Goal: Task Accomplishment & Management: Manage account settings

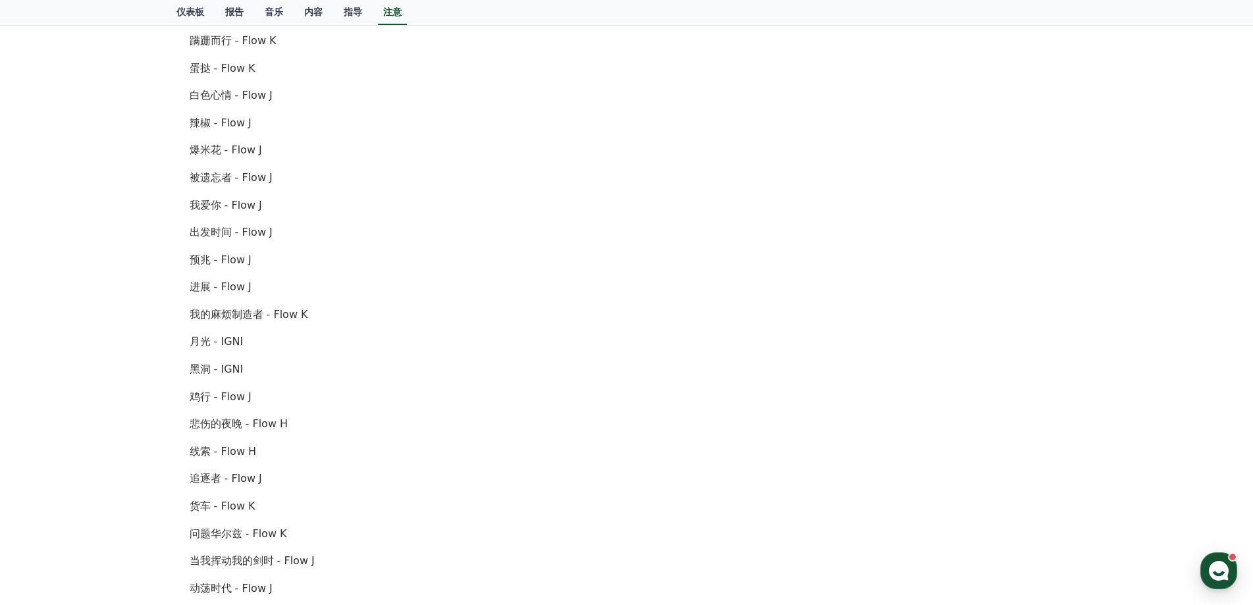
scroll to position [496, 0]
click at [227, 9] on font "报告" at bounding box center [234, 12] width 18 height 11
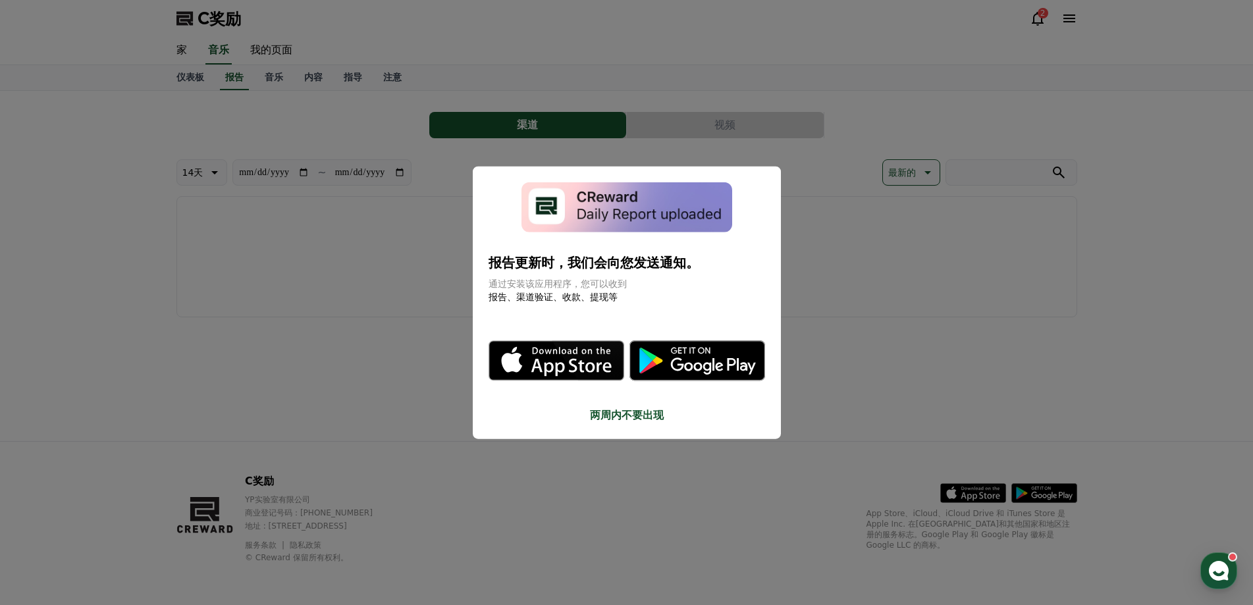
click at [422, 246] on button "关闭模态框" at bounding box center [626, 302] width 1253 height 605
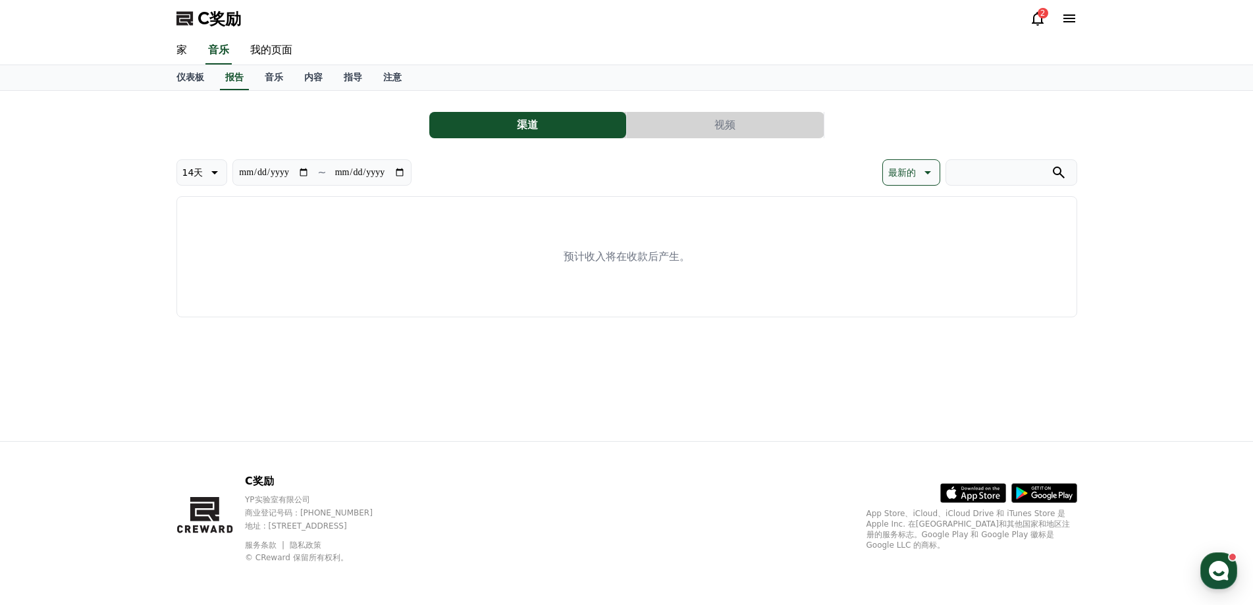
click at [679, 128] on button "视频" at bounding box center [725, 125] width 197 height 26
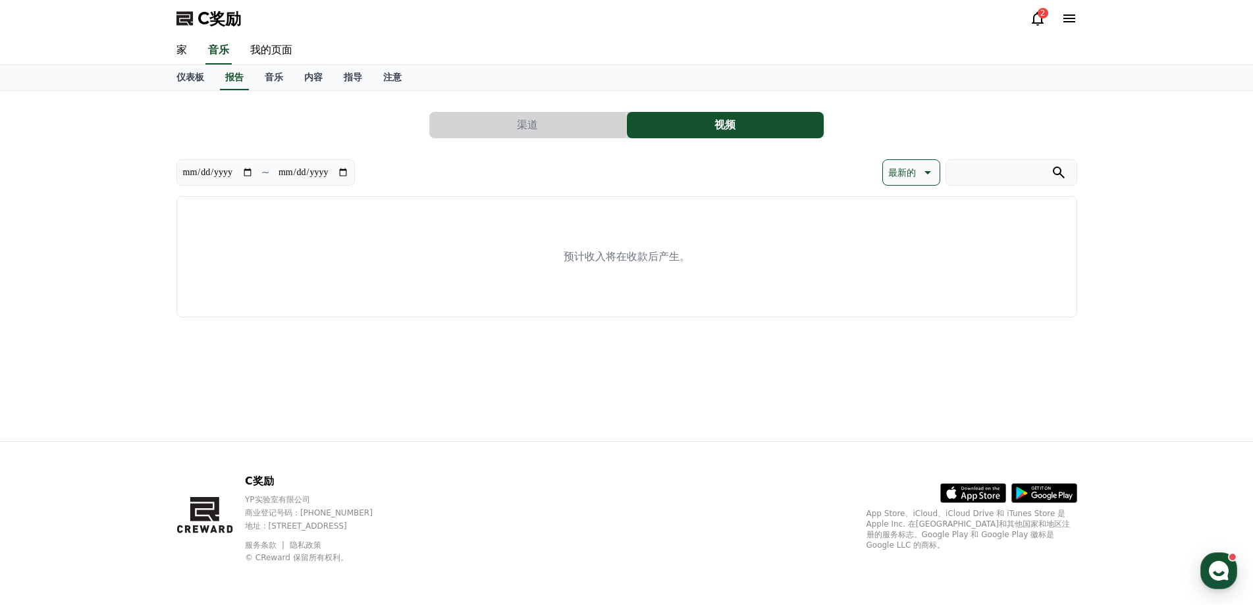
click at [580, 126] on button "渠道" at bounding box center [527, 125] width 197 height 26
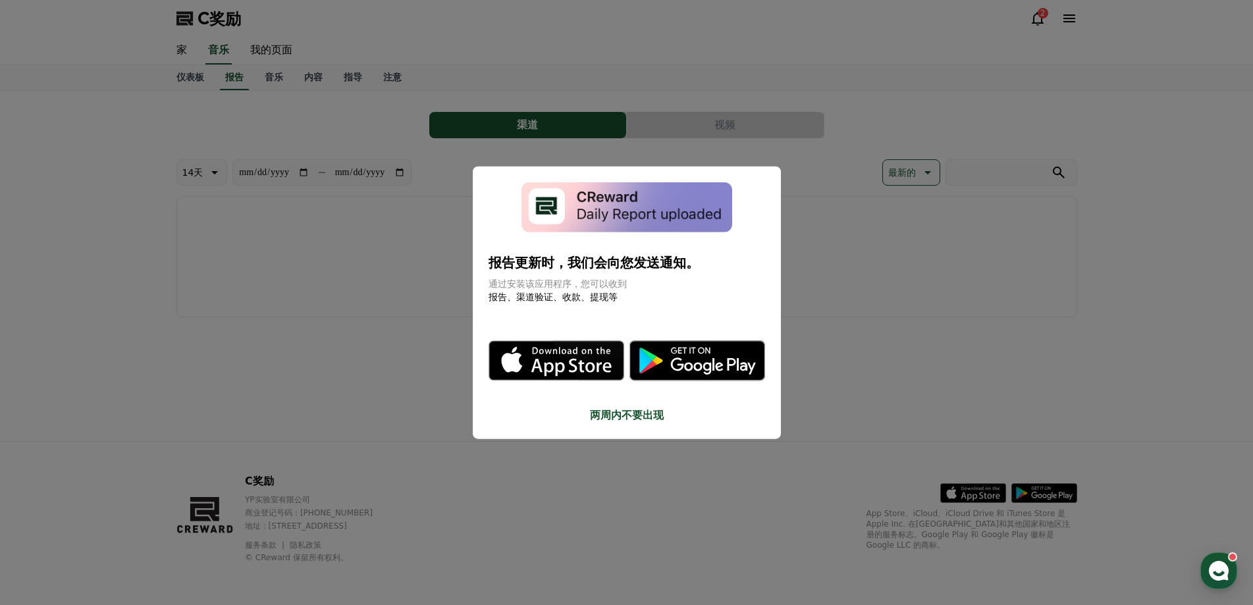
click at [452, 267] on button "关闭模态框" at bounding box center [626, 302] width 1253 height 605
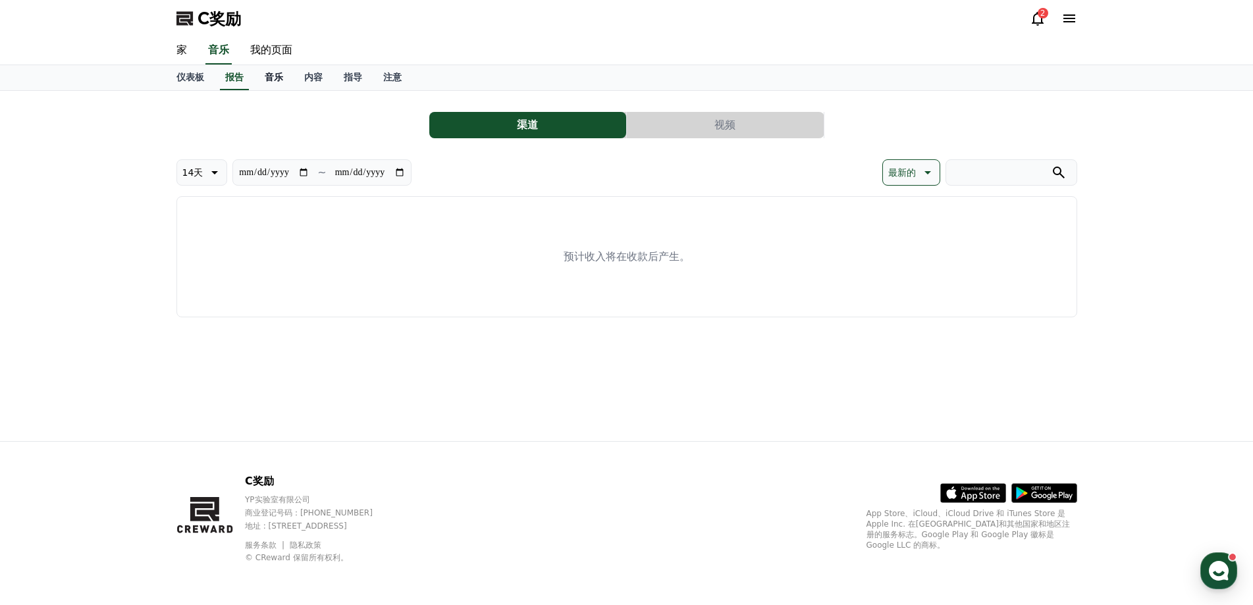
click at [277, 77] on font "音乐" at bounding box center [274, 77] width 18 height 11
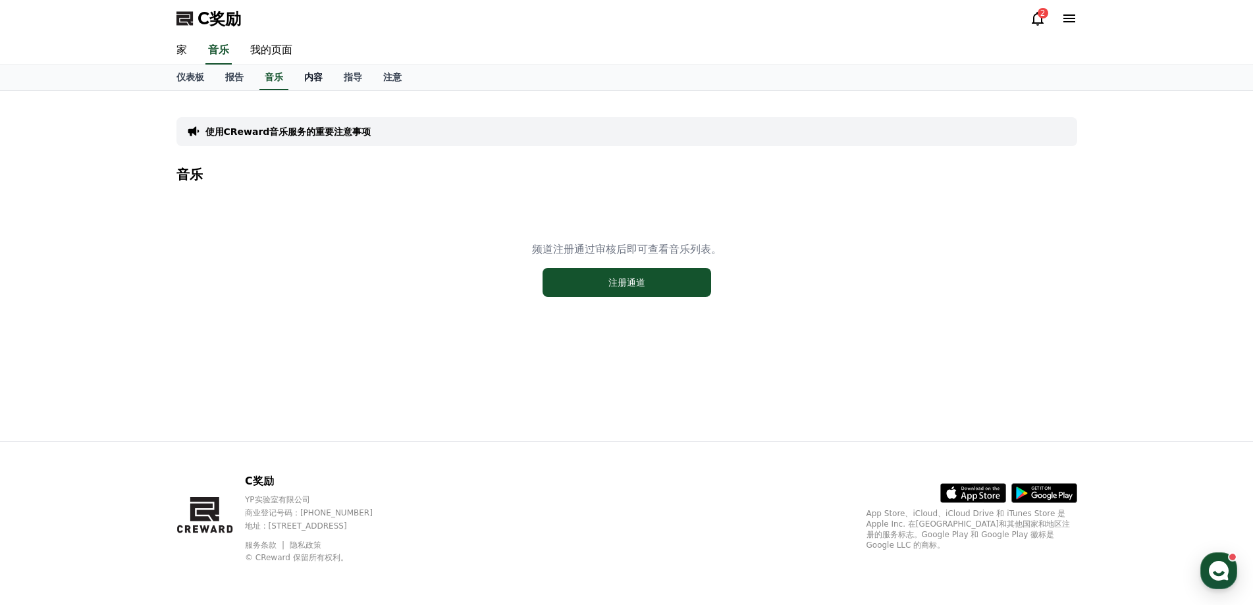
click at [316, 77] on font "内容" at bounding box center [313, 77] width 18 height 11
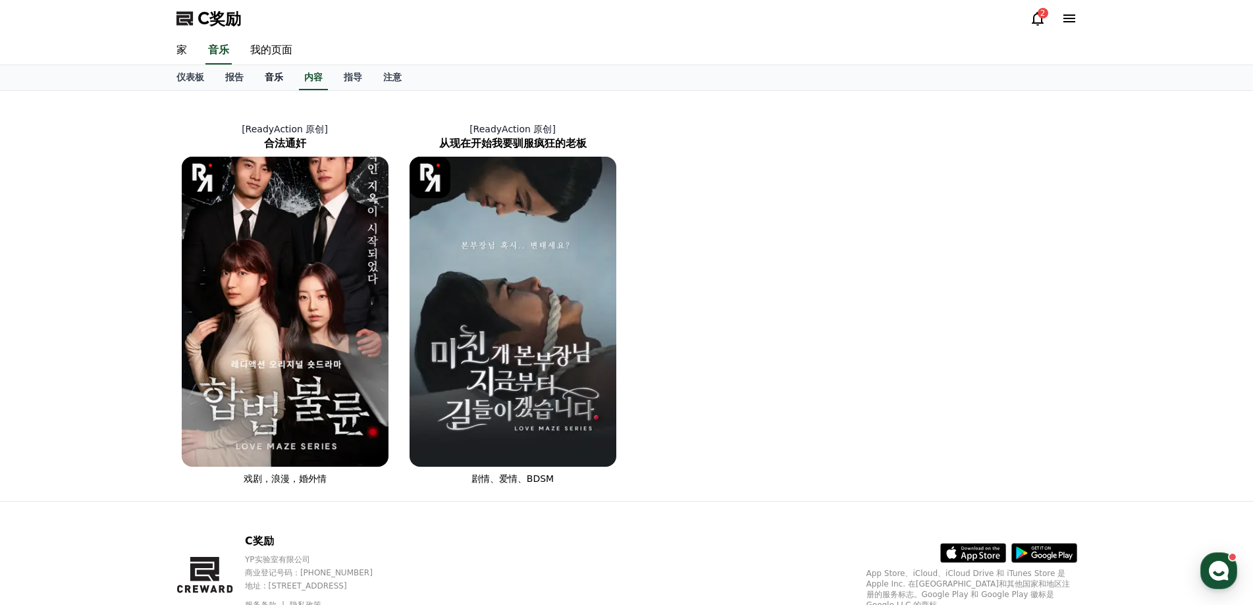
click at [280, 75] on font "音乐" at bounding box center [274, 77] width 18 height 11
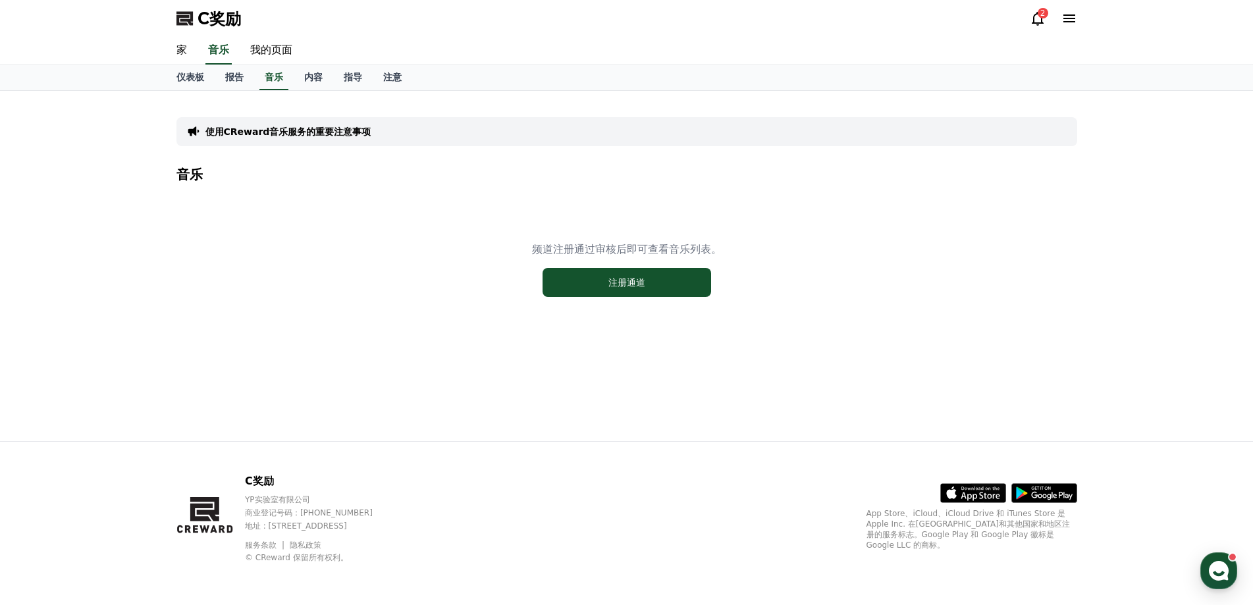
drag, startPoint x: 550, startPoint y: 251, endPoint x: 687, endPoint y: 248, distance: 137.6
click at [687, 248] on font "频道注册通过审核后即可查看音乐列表。" at bounding box center [627, 249] width 190 height 13
click at [284, 56] on font "我的页面" at bounding box center [271, 49] width 42 height 13
select select "**********"
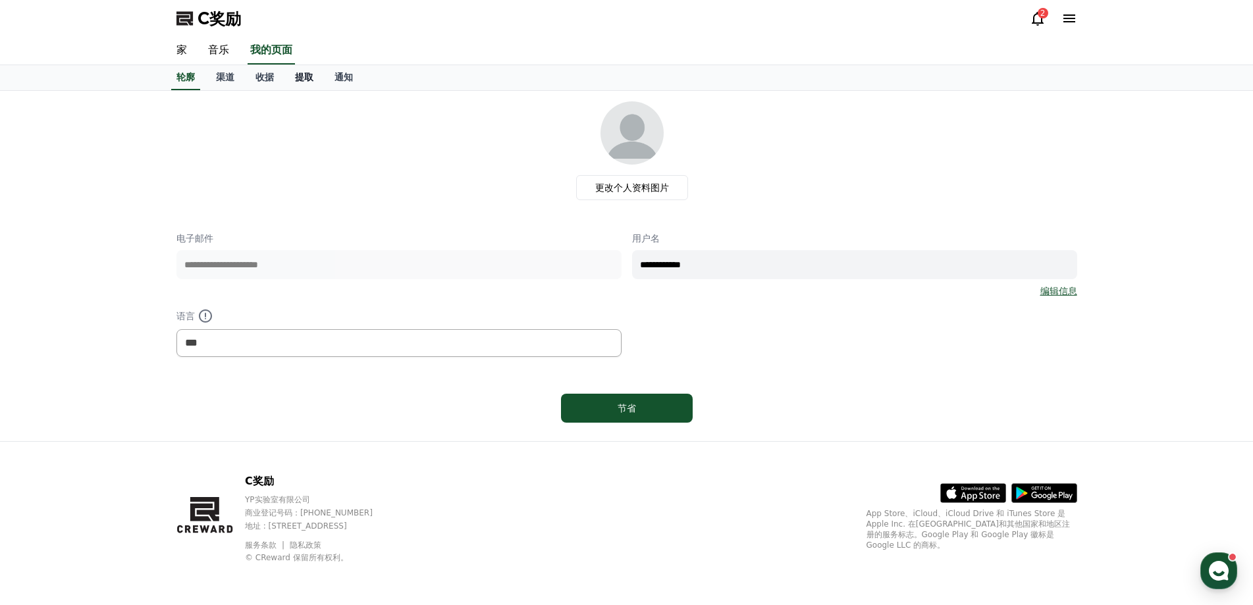
click at [292, 77] on link "提取" at bounding box center [304, 77] width 40 height 25
select select
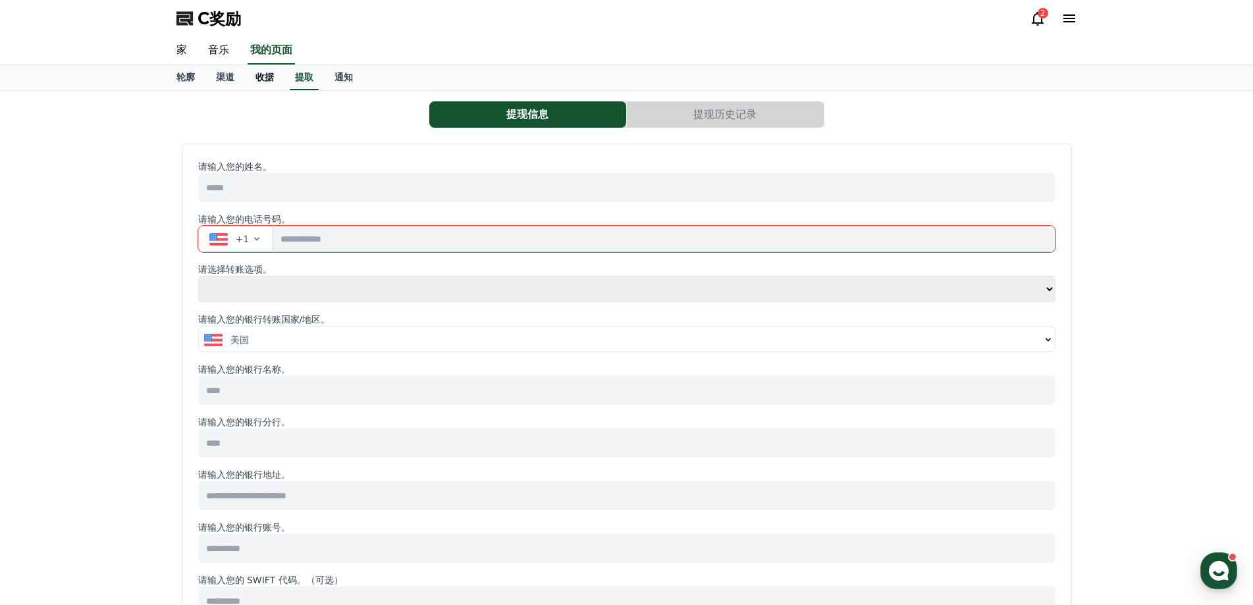
click at [262, 77] on font "收据" at bounding box center [264, 77] width 18 height 11
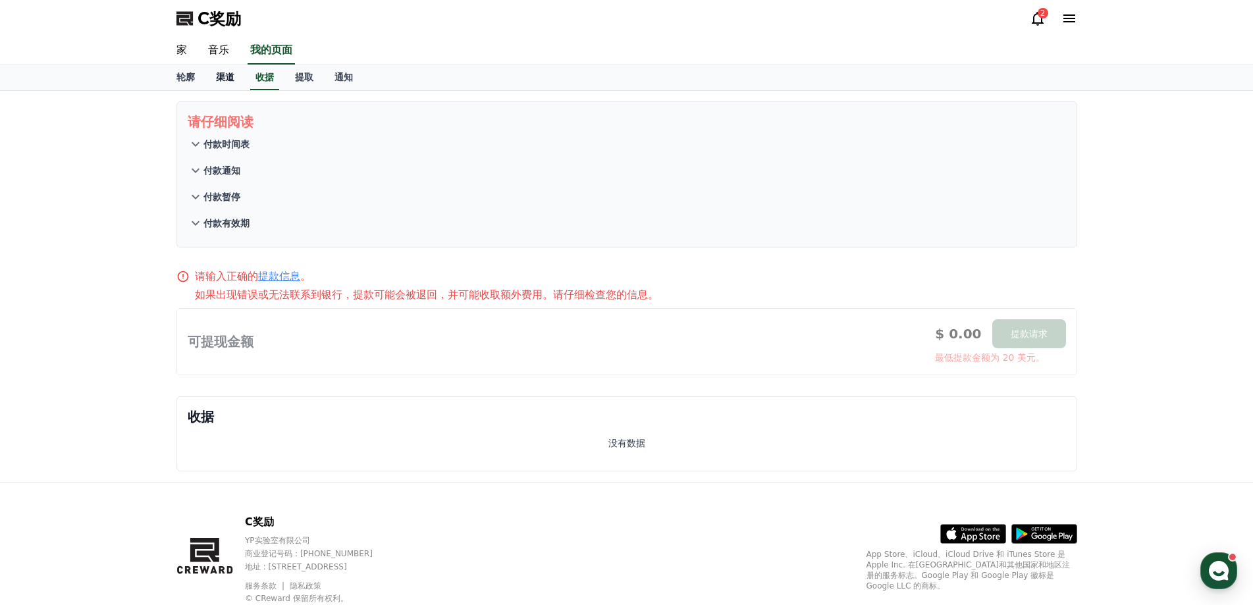
click at [238, 77] on link "渠道" at bounding box center [225, 77] width 40 height 25
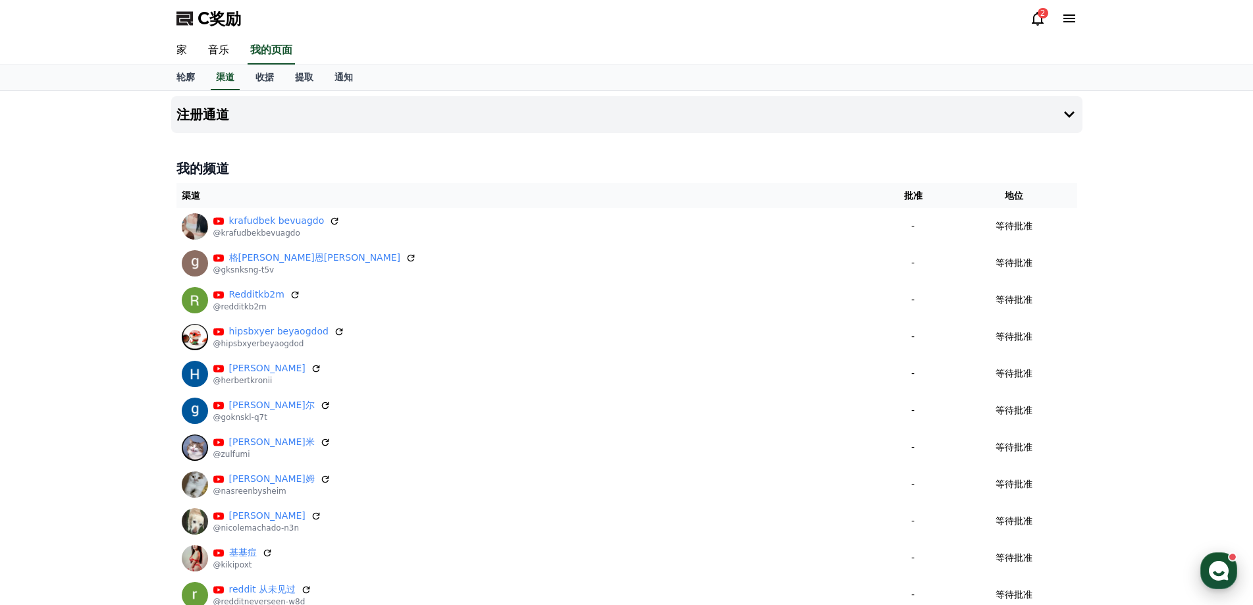
click at [1223, 576] on use "button" at bounding box center [1219, 571] width 20 height 20
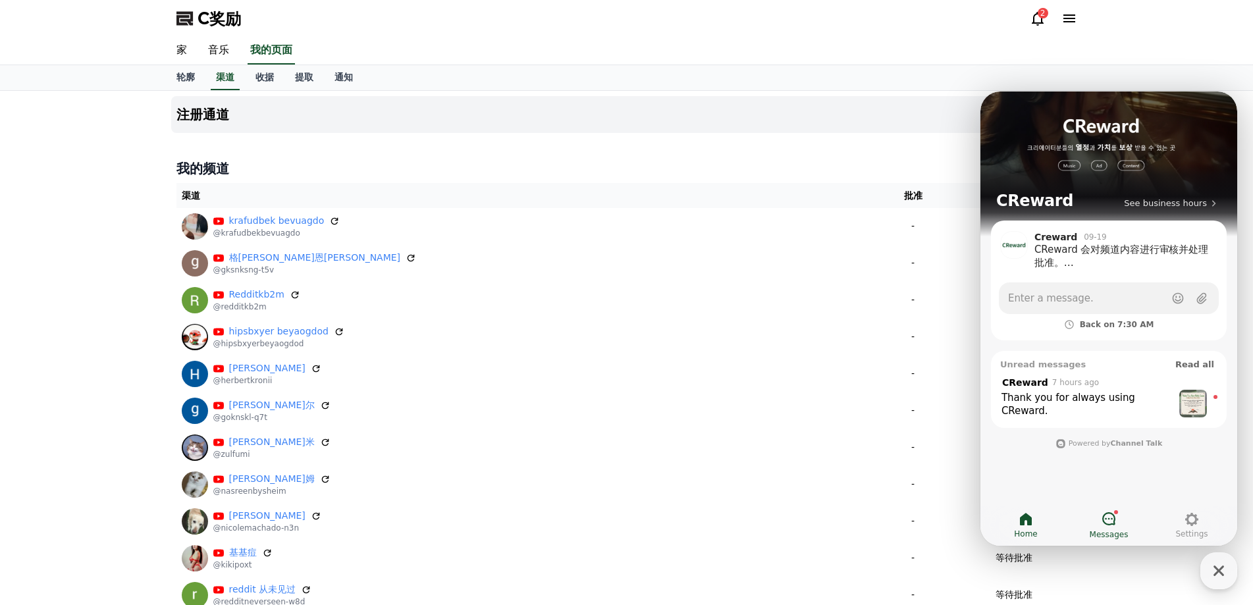
click at [1109, 530] on span "Messages" at bounding box center [1109, 534] width 39 height 11
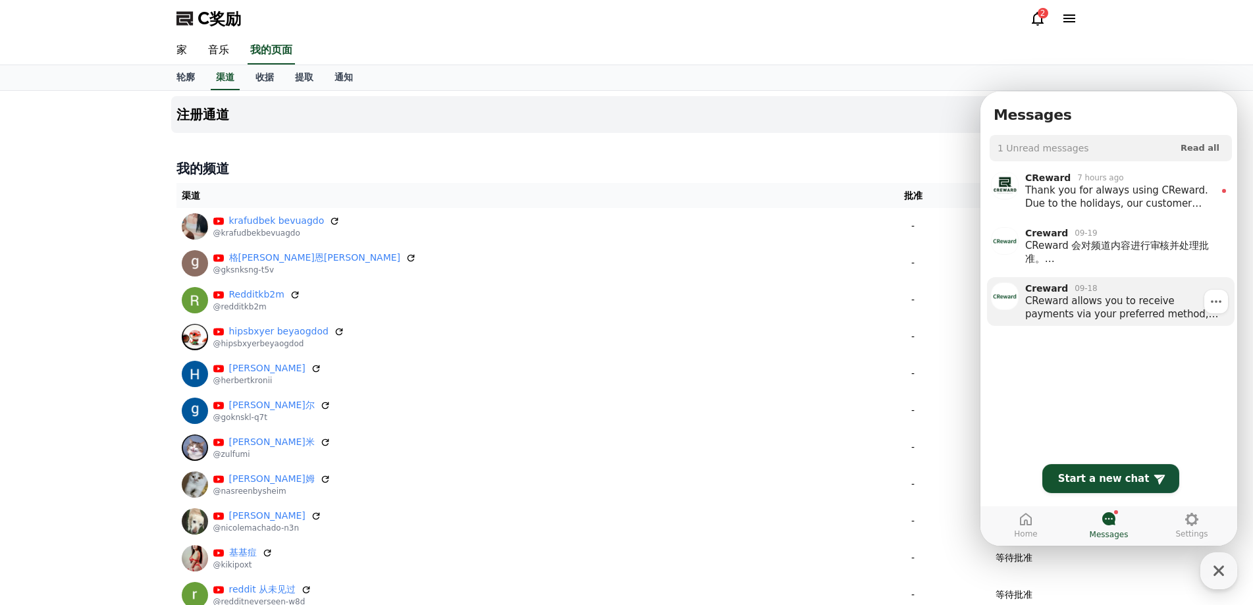
click at [1139, 308] on div "CReward allows you to receive payments via your preferred method, either bank t…" at bounding box center [1125, 307] width 200 height 26
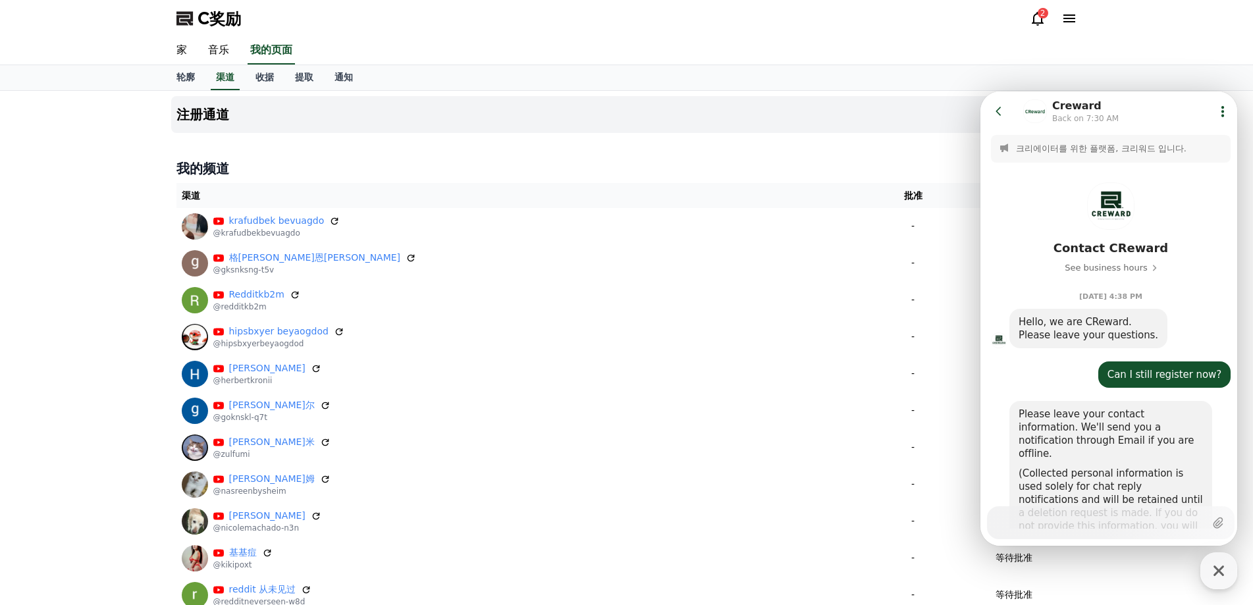
scroll to position [706, 0]
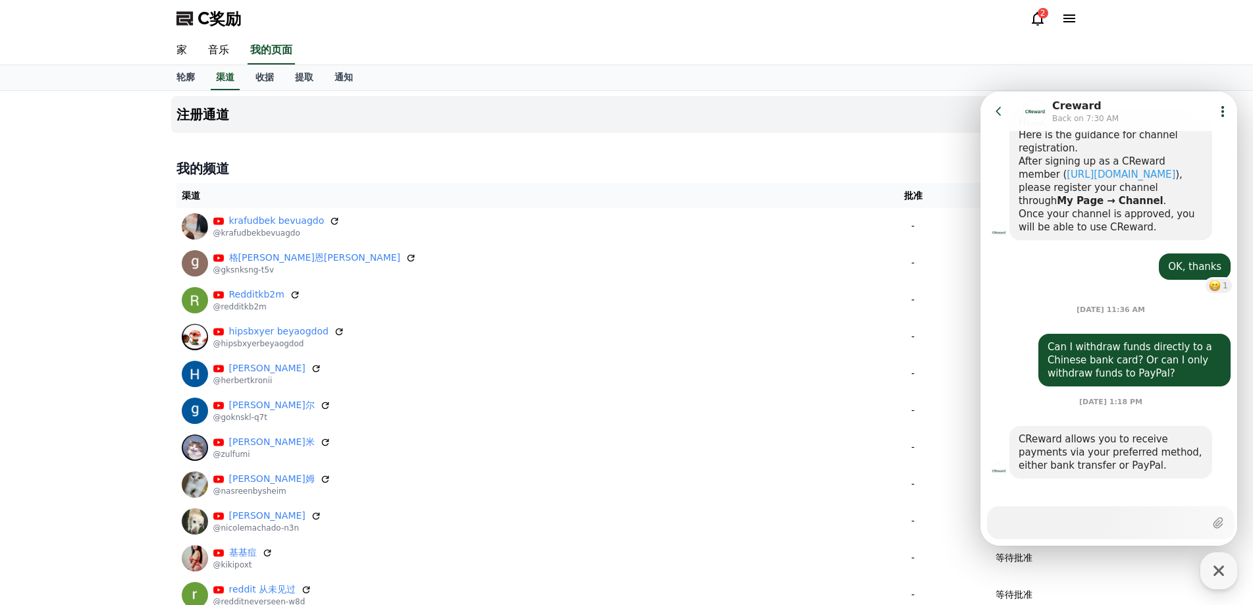
click at [1052, 516] on textarea "Messenger Input Textarea" at bounding box center [1100, 518] width 209 height 22
paste textarea "**********"
type textarea "*"
type textarea "**********"
type textarea "*"
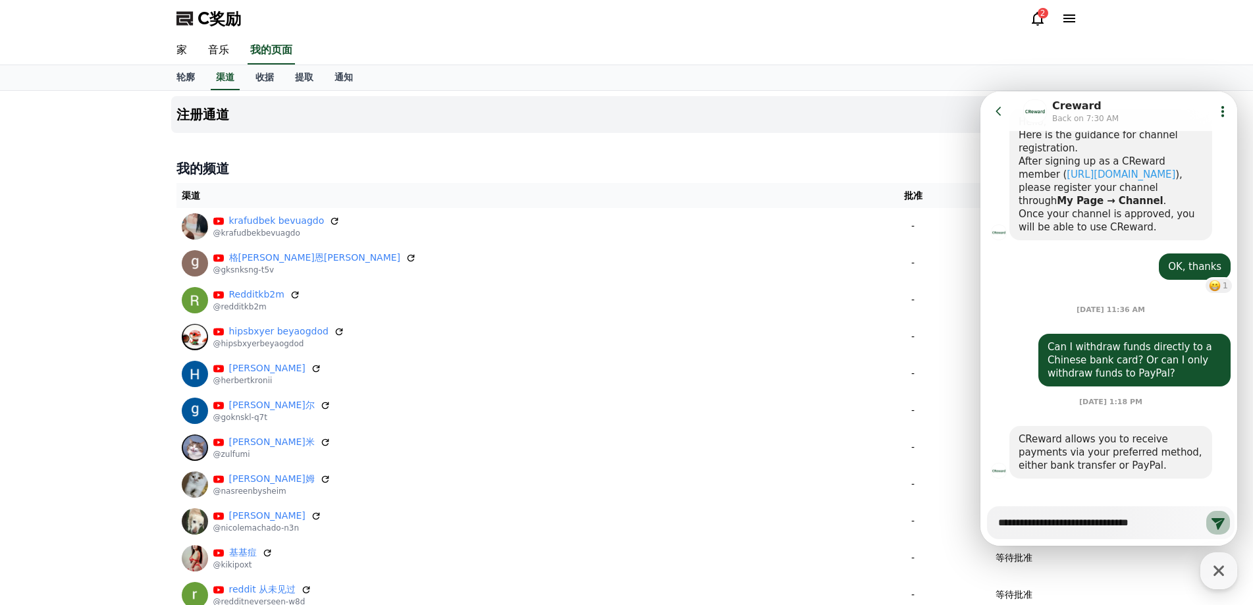
click at [1216, 520] on icon at bounding box center [1218, 524] width 13 height 12
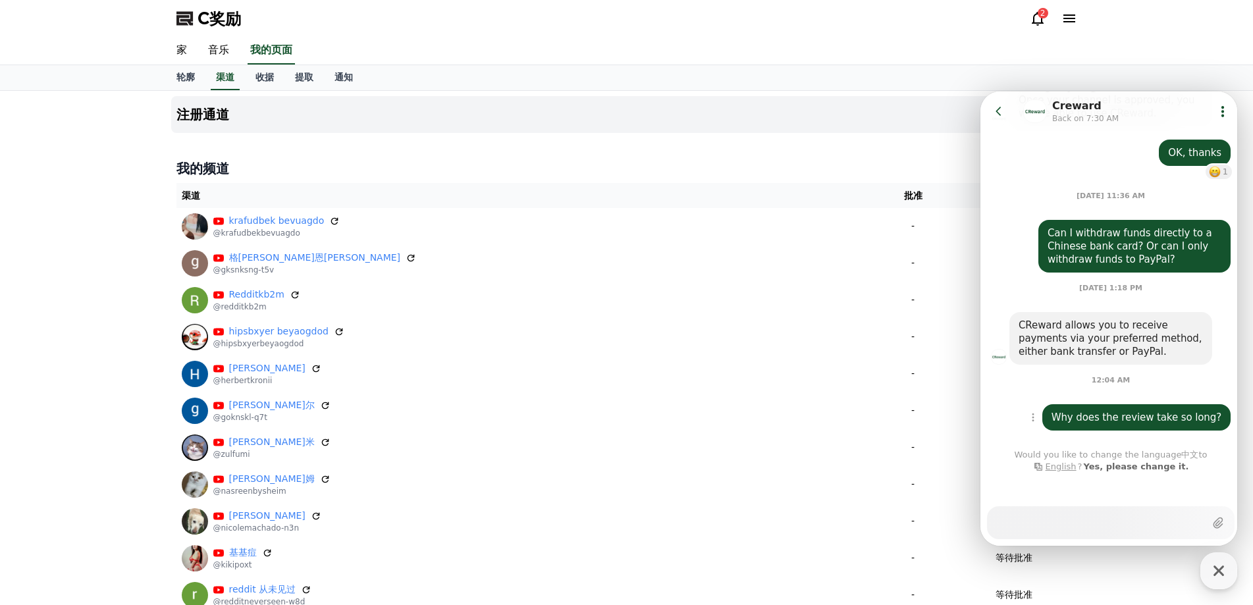
scroll to position [820, 0]
click at [521, 166] on h4 "我的频道" at bounding box center [626, 168] width 901 height 18
click at [227, 120] on font "注册通道" at bounding box center [202, 115] width 53 height 16
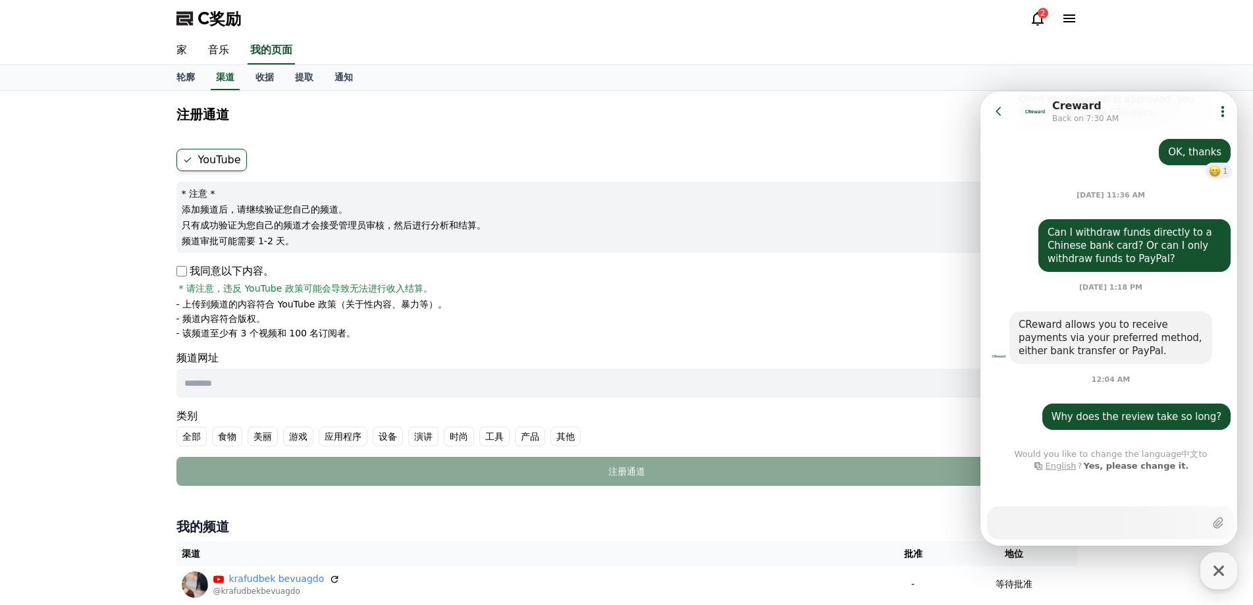
drag, startPoint x: 209, startPoint y: 291, endPoint x: 294, endPoint y: 327, distance: 92.3
click at [294, 327] on div "我同意以下内容。 * 请注意，违反 YouTube 政策可能会导致无法进行收入结算。 - 上传到频道的内容符合 YouTube 政策（关于性内容、暴力等）。 …" at bounding box center [626, 301] width 901 height 76
click at [368, 352] on font "频道网址" at bounding box center [626, 358] width 901 height 16
click at [490, 332] on li "- 该频道至少有 3 个视频和 100 名订阅者。" at bounding box center [626, 333] width 901 height 13
click at [1004, 107] on icon at bounding box center [998, 111] width 13 height 13
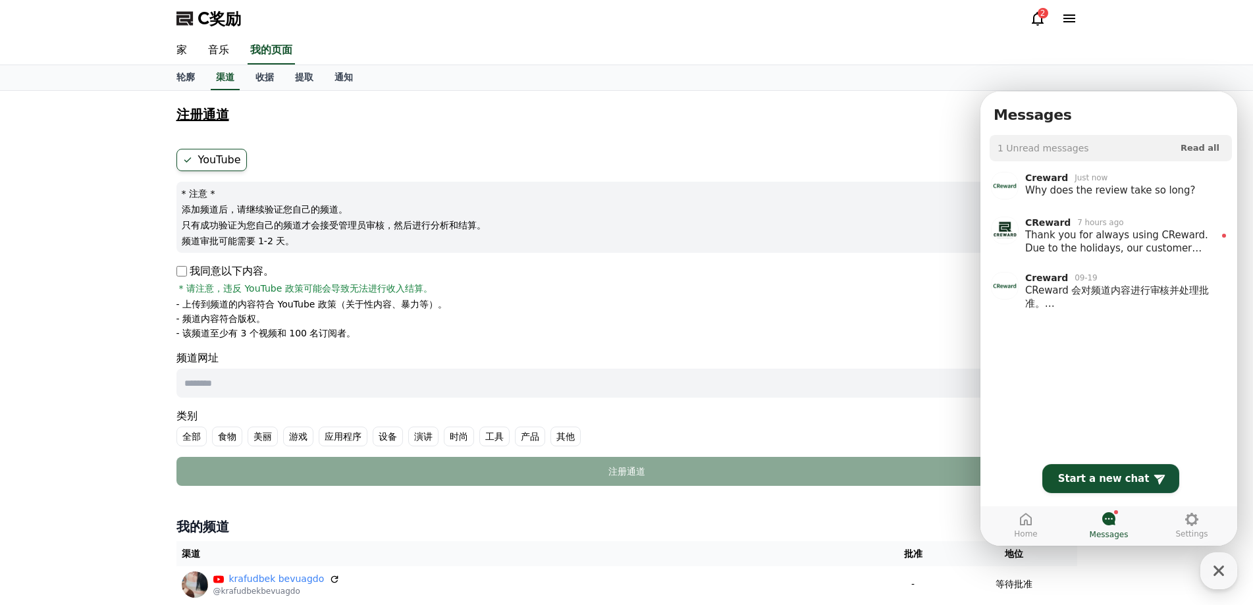
click at [927, 108] on button "注册通道" at bounding box center [626, 114] width 911 height 37
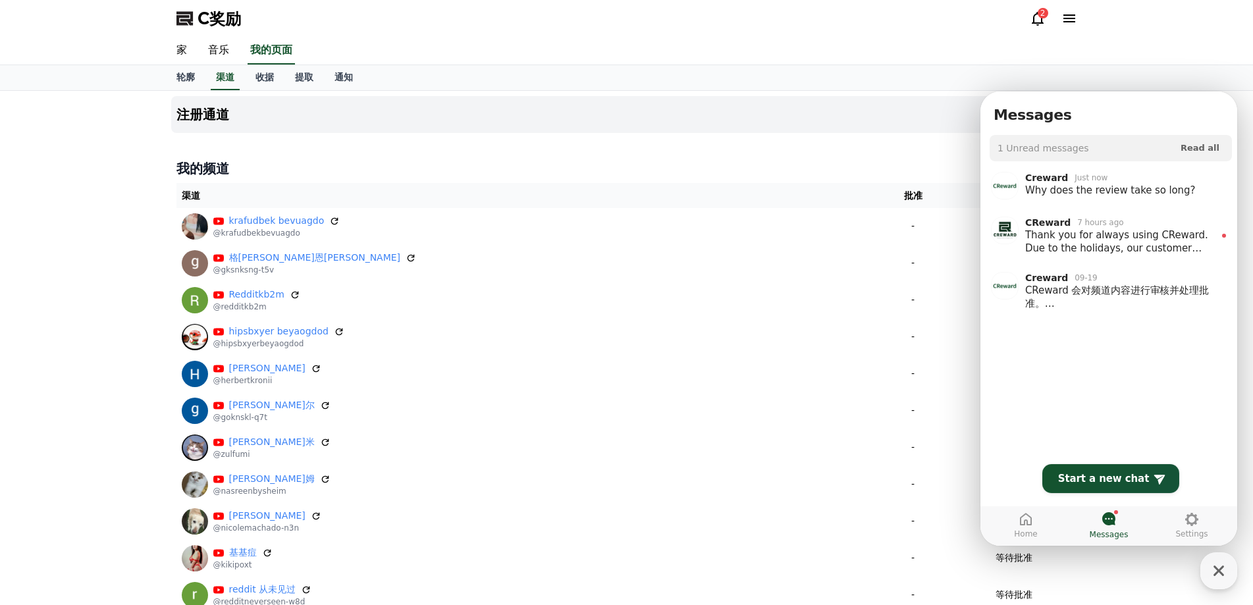
click at [1034, 22] on icon at bounding box center [1038, 19] width 12 height 14
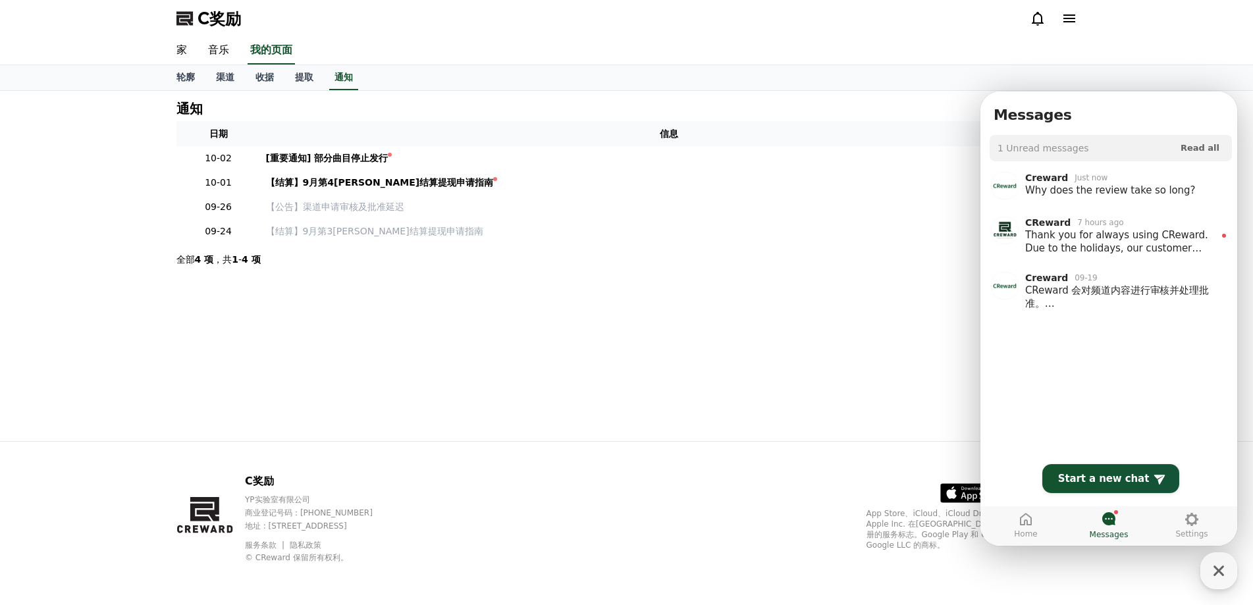
click at [1103, 526] on icon at bounding box center [1109, 519] width 16 height 16
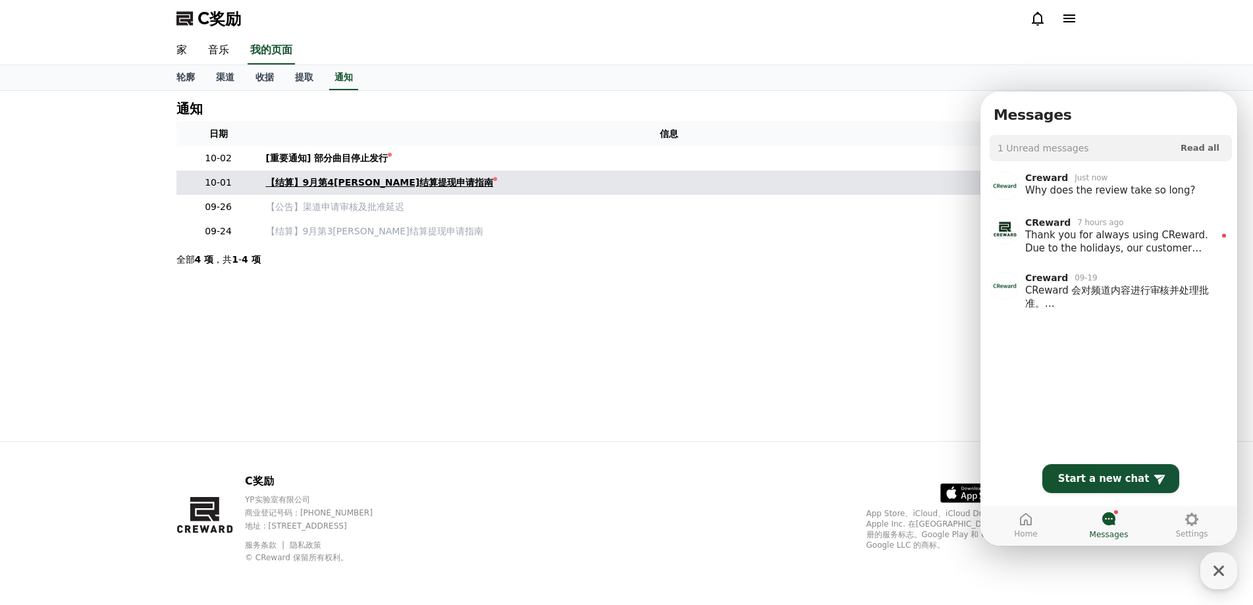
click at [363, 178] on font "【结算】9月第4[PERSON_NAME]结算提现申请指南" at bounding box center [380, 182] width 228 height 11
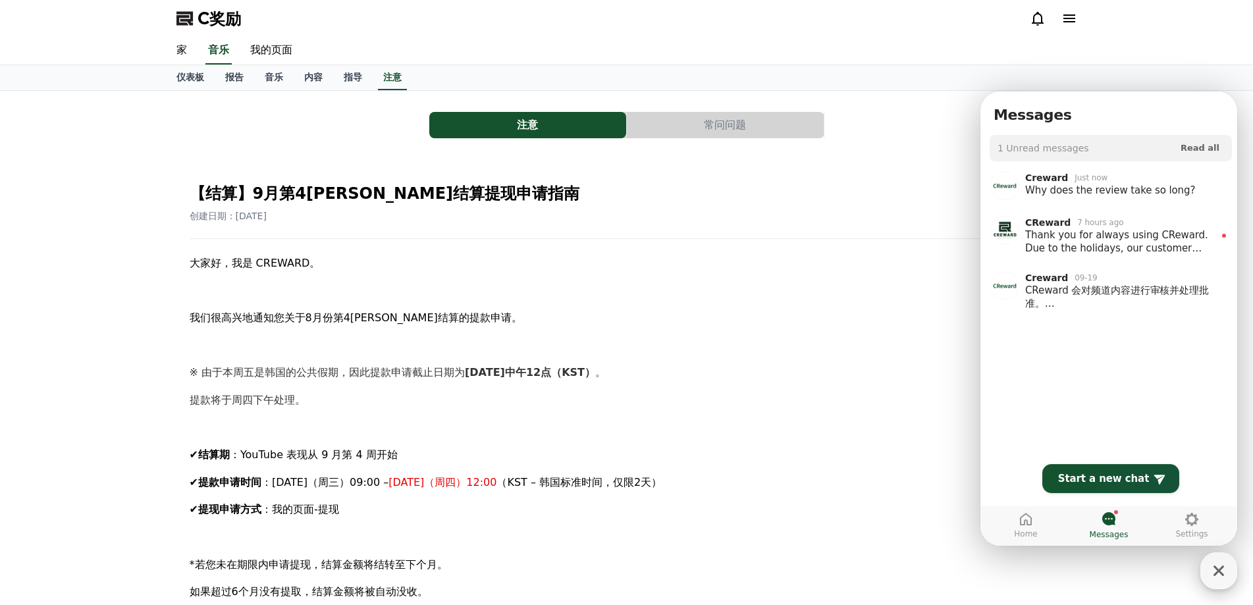
click at [1211, 564] on icon "button" at bounding box center [1219, 571] width 24 height 24
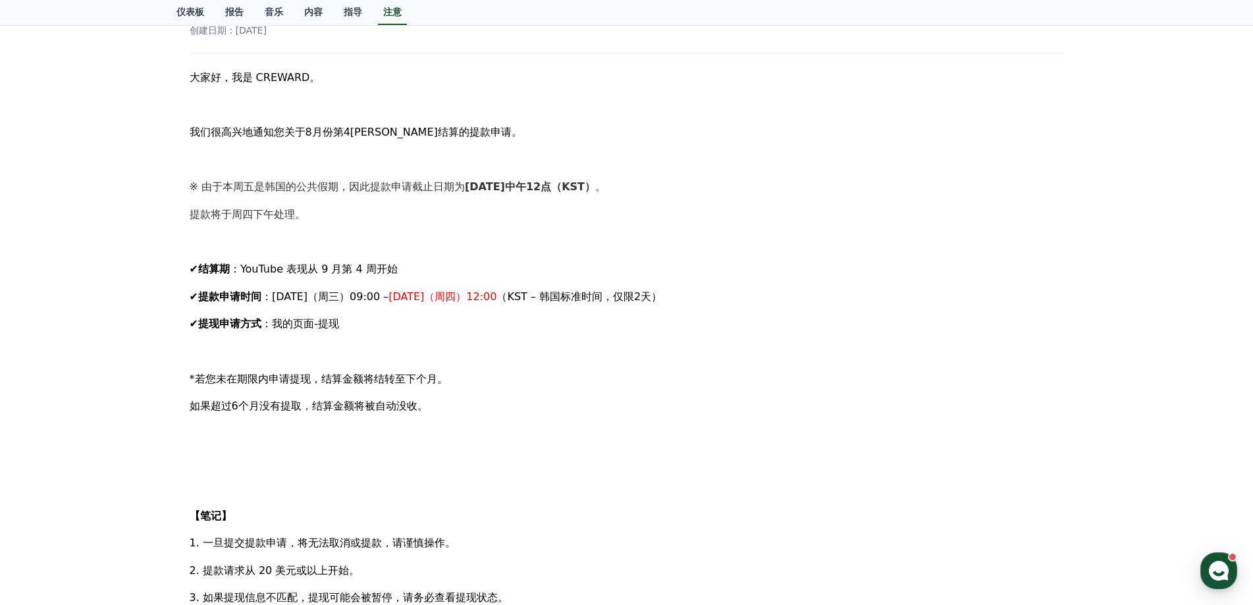
scroll to position [198, 0]
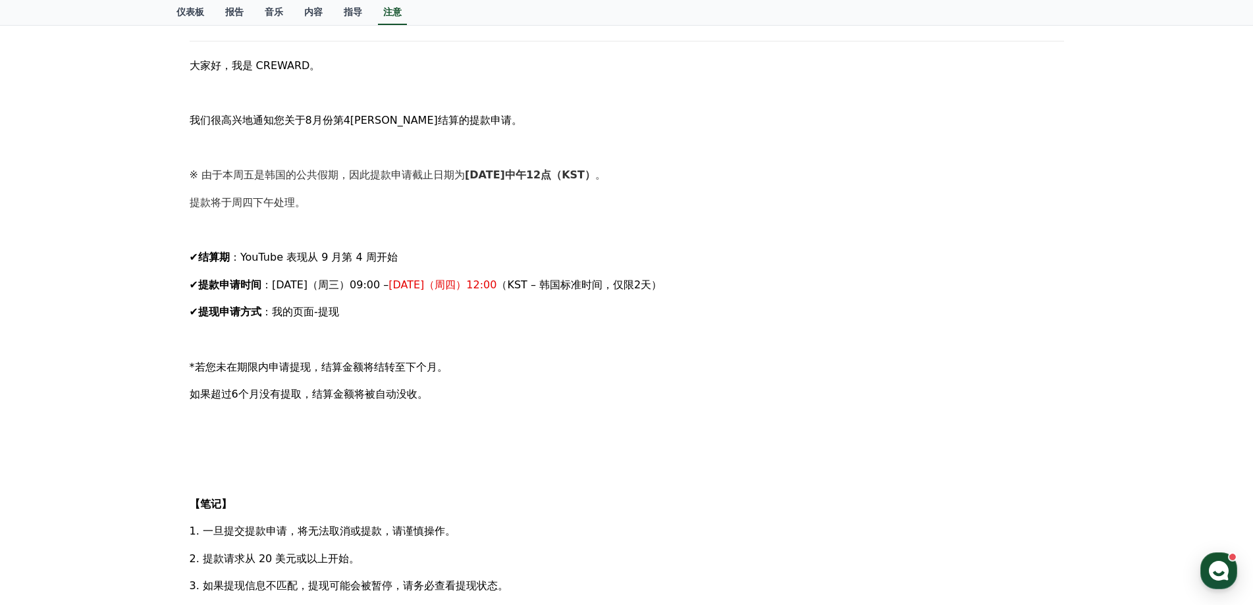
drag, startPoint x: 215, startPoint y: 286, endPoint x: 556, endPoint y: 281, distance: 341.8
click at [556, 281] on p "✔ 提款申请时间 ：[DATE]（周三）09:00 – [DATE]（周四）12:00 （KST – 韩国标准时间，仅限2天）" at bounding box center [627, 285] width 874 height 17
click at [252, 359] on p "*若您未在期限内申请提现，结算金额将结转至下个月。" at bounding box center [627, 367] width 874 height 17
drag, startPoint x: 227, startPoint y: 367, endPoint x: 323, endPoint y: 390, distance: 99.5
click at [323, 390] on div "大家好，我是 CREWARD。 我们很高兴地通知您关于8月份第4[PERSON_NAME]结算的提款申请。 ※ 由于本周五是韩国的公共假期，因此提款申请截止日…" at bounding box center [627, 476] width 874 height 838
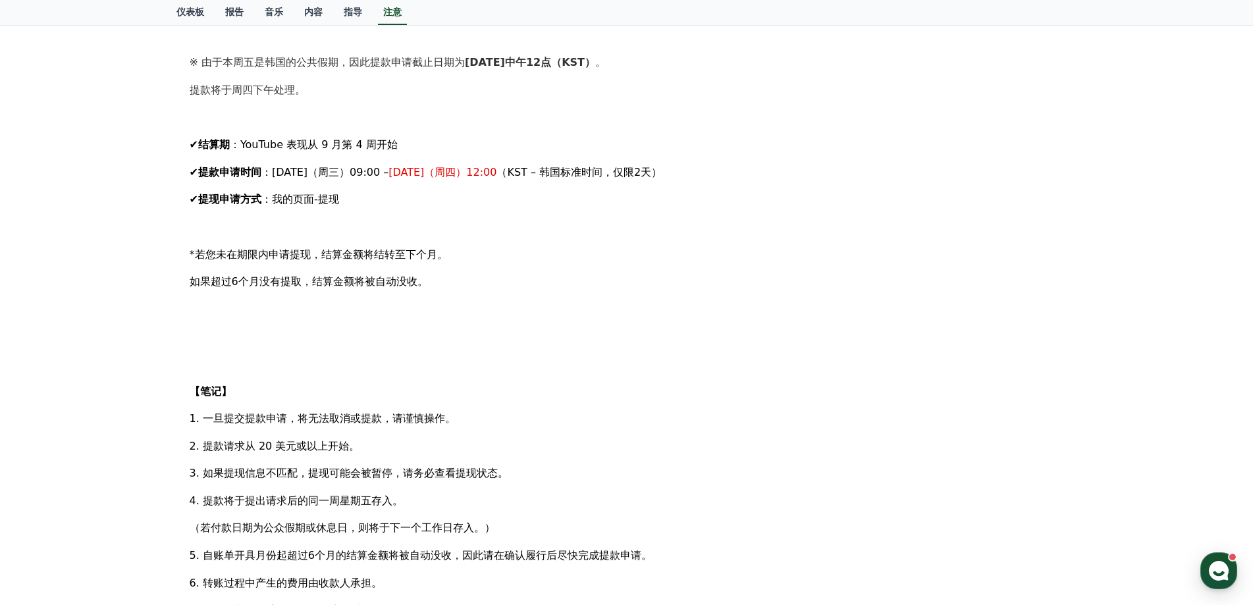
scroll to position [461, 0]
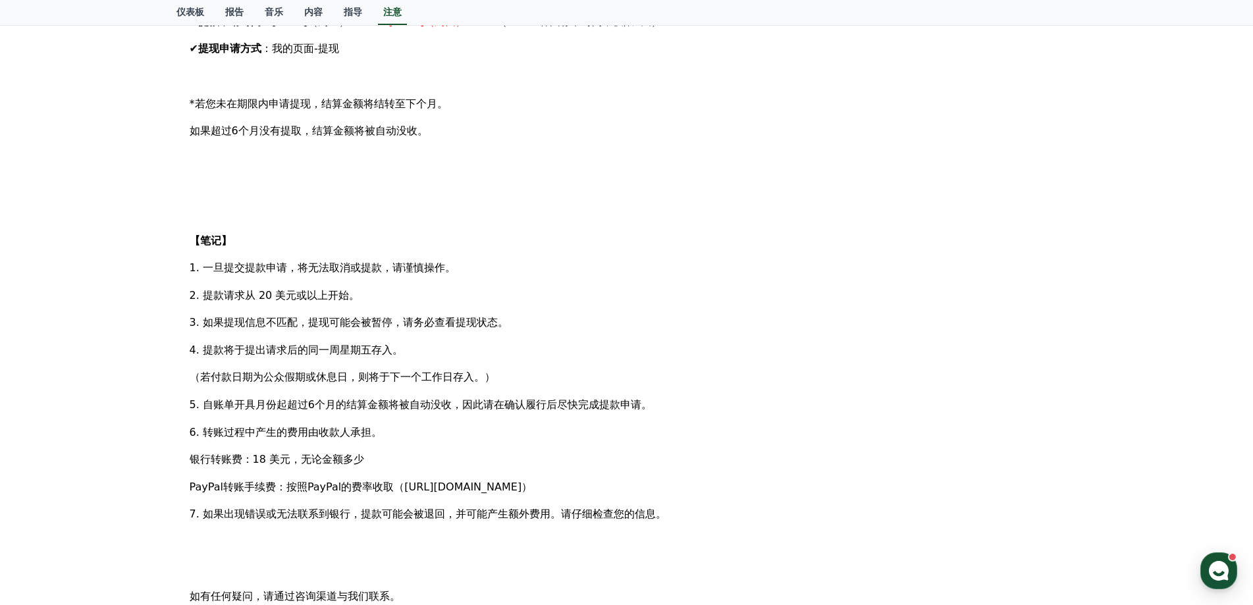
click at [264, 340] on div "大家好，我是 CREWARD。 我们很高兴地通知您关于8月份第4[PERSON_NAME]结算的提款申请。 ※ 由于本周五是韩国的公共假期，因此提款申请截止日…" at bounding box center [627, 213] width 874 height 838
drag, startPoint x: 240, startPoint y: 269, endPoint x: 624, endPoint y: 487, distance: 441.1
click at [624, 487] on div "大家好，我是 CREWARD。 我们很高兴地通知您关于8月份第4[PERSON_NAME]结算的提款申请。 ※ 由于本周五是韩国的公共假期，因此提款申请截止日…" at bounding box center [627, 213] width 874 height 838
click at [252, 508] on font "7. 如果出现错误或无法联系到银行，提款可能会被退回，并可能产生额外费用。请仔细检查您的信息。" at bounding box center [428, 514] width 477 height 13
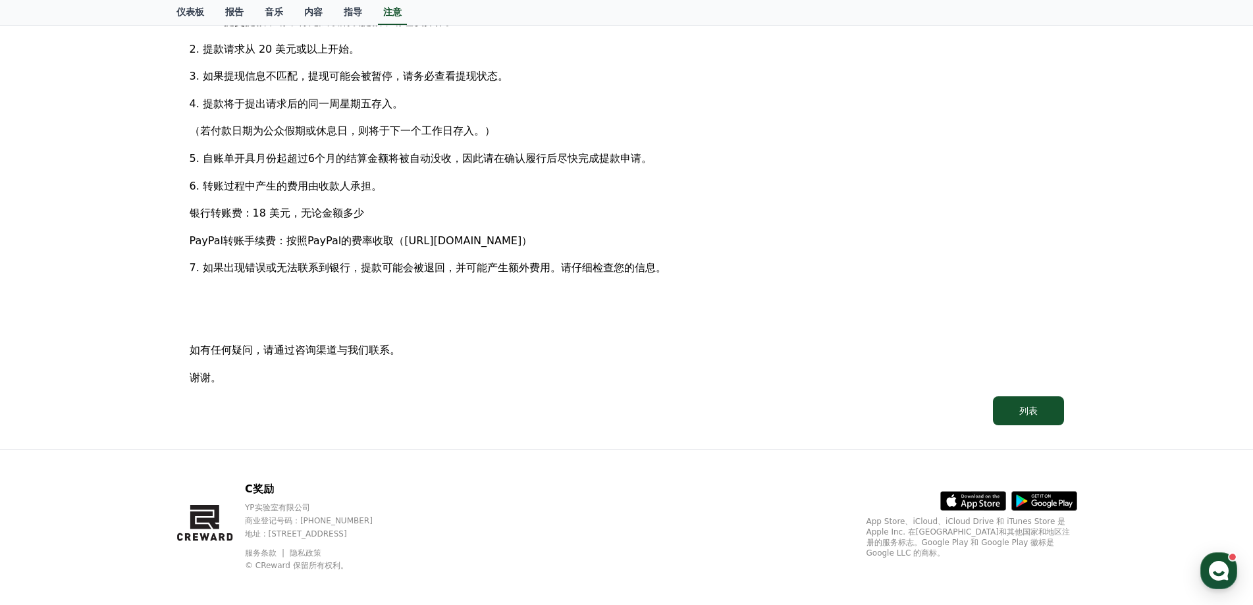
scroll to position [715, 0]
